Goal: Transaction & Acquisition: Purchase product/service

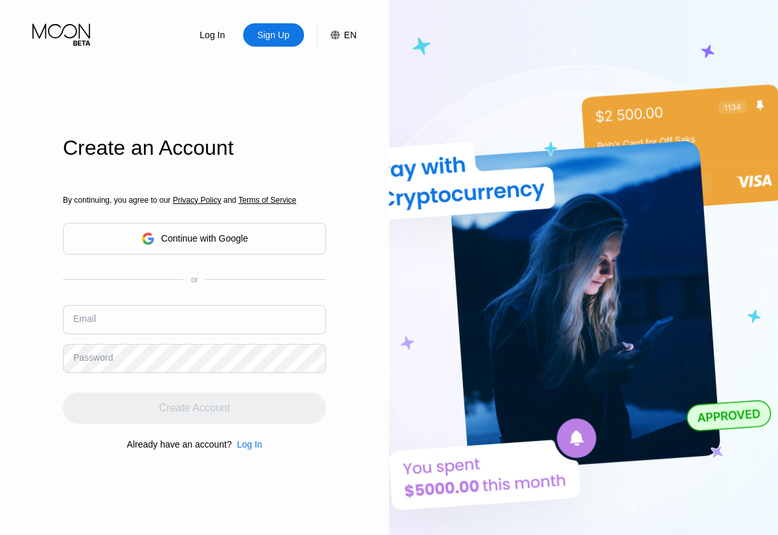
click at [194, 305] on input "text" at bounding box center [194, 319] width 263 height 29
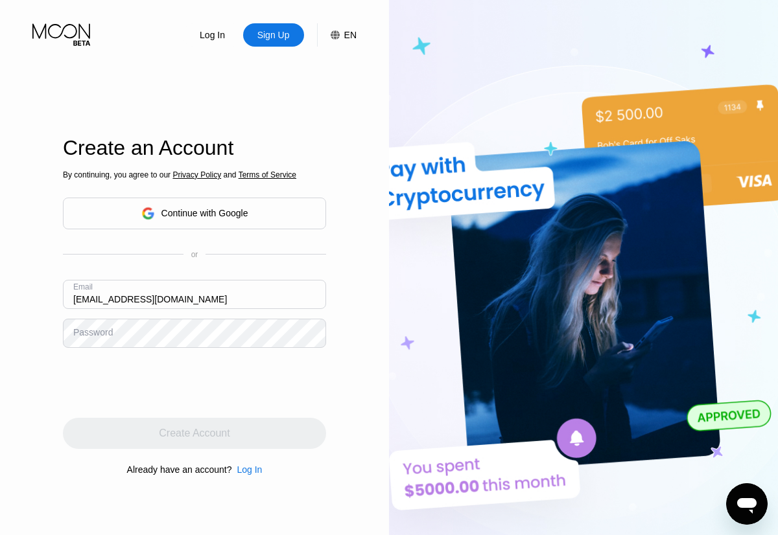
type input "[EMAIL_ADDRESS][DOMAIN_NAME]"
click at [194, 434] on div "Create Account" at bounding box center [194, 433] width 71 height 13
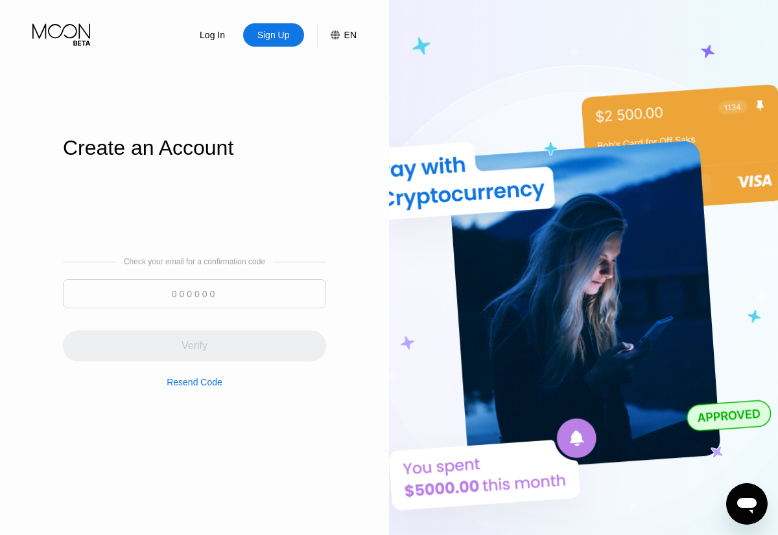
click at [194, 294] on input at bounding box center [194, 293] width 263 height 29
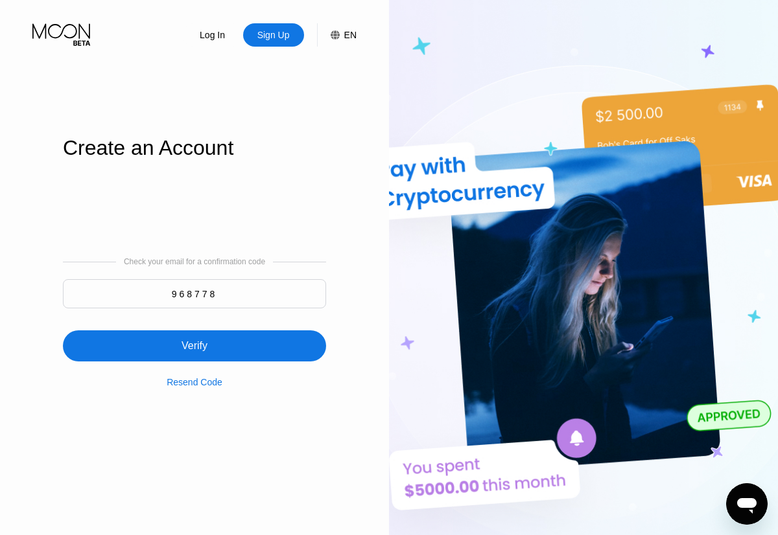
type input "968778"
click at [194, 338] on div "Verify" at bounding box center [194, 346] width 263 height 31
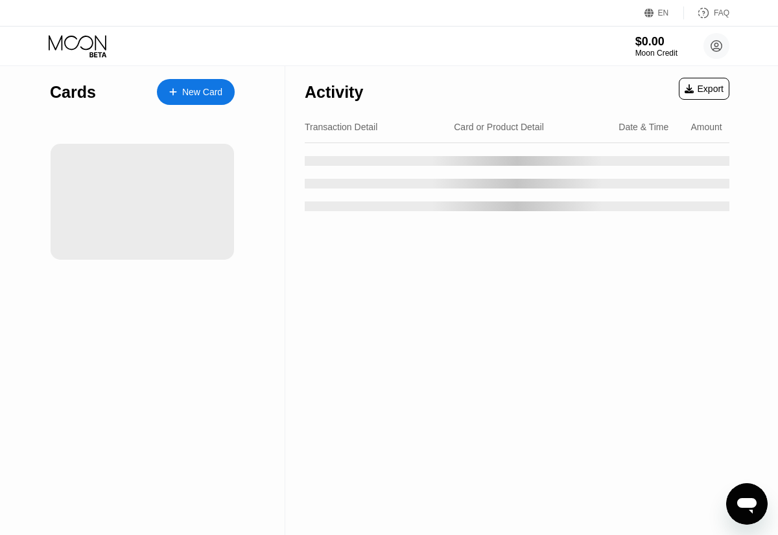
click at [196, 92] on div "New Card" at bounding box center [202, 92] width 40 height 11
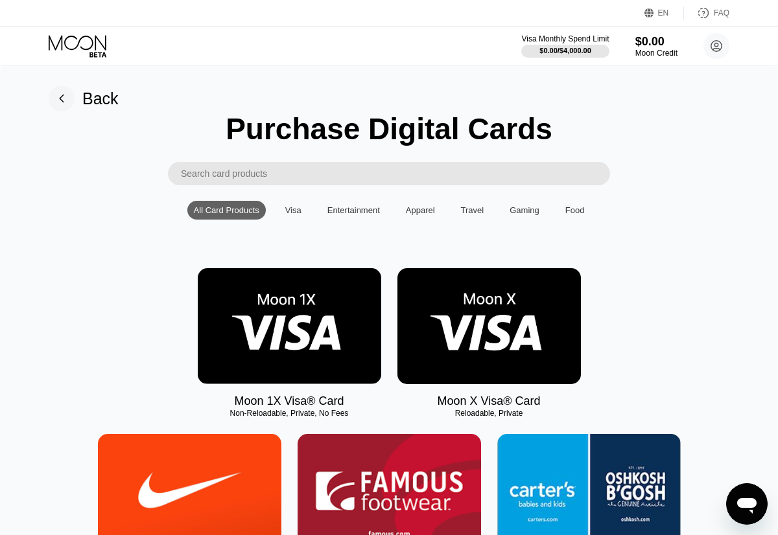
click at [289, 327] on img at bounding box center [289, 326] width 183 height 116
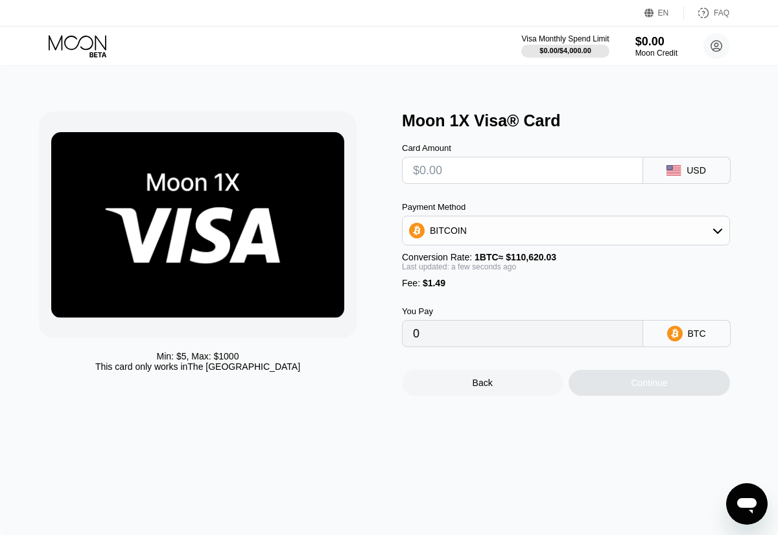
click at [522, 170] on input "text" at bounding box center [522, 171] width 219 height 26
type input "$5"
type input "0.00005867"
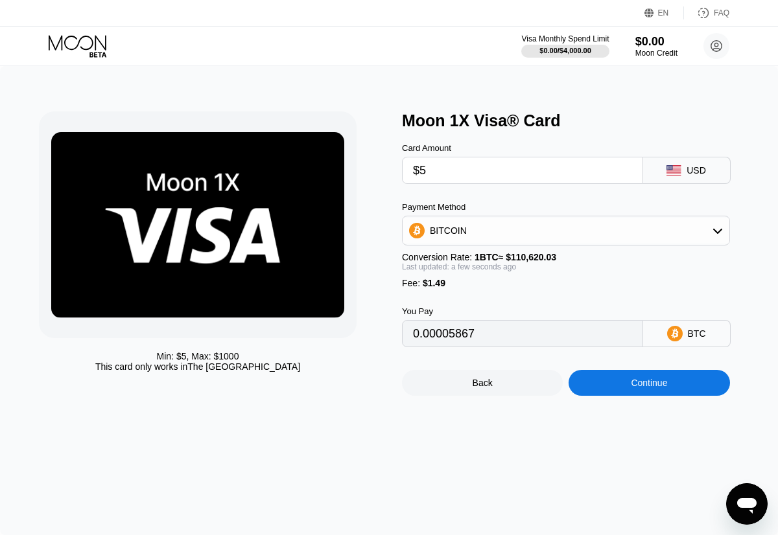
type input "$55"
type input "0.00051067"
click at [649, 384] on div "Continue" at bounding box center [649, 383] width 36 height 10
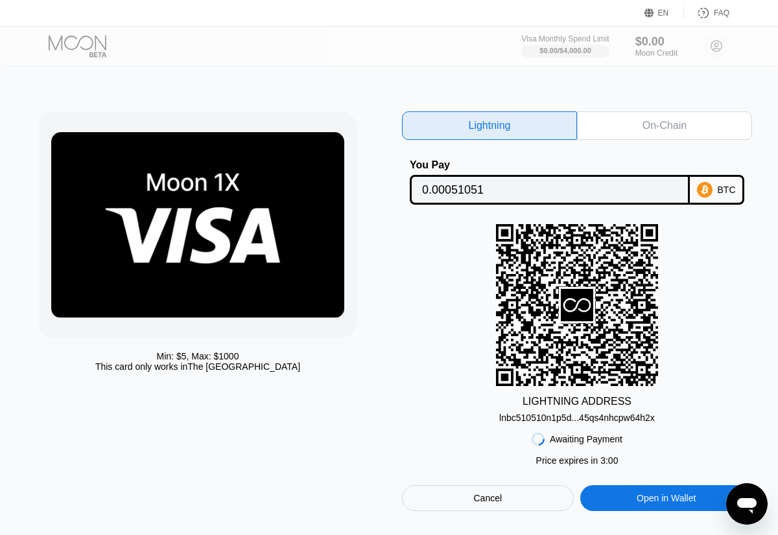
click at [664, 126] on div "On-Chain" at bounding box center [664, 125] width 44 height 13
